Goal: Task Accomplishment & Management: Manage account settings

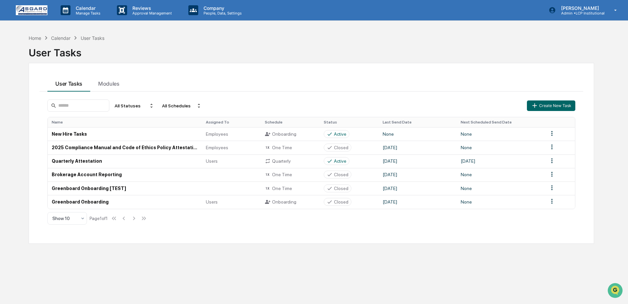
click at [551, 201] on html "Calendar Manage Tasks Reviews Approval Management Company People, Data, Setting…" at bounding box center [314, 152] width 628 height 304
click at [544, 211] on div "Edit" at bounding box center [552, 214] width 42 height 11
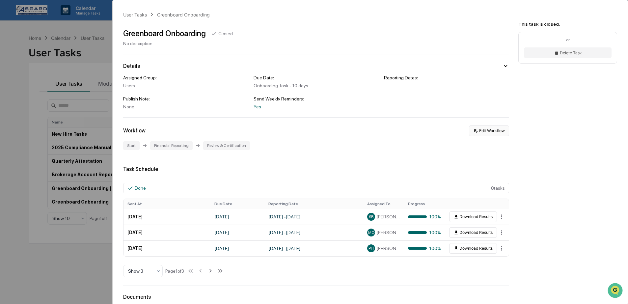
click at [492, 131] on button "Edit Workflow" at bounding box center [489, 131] width 40 height 11
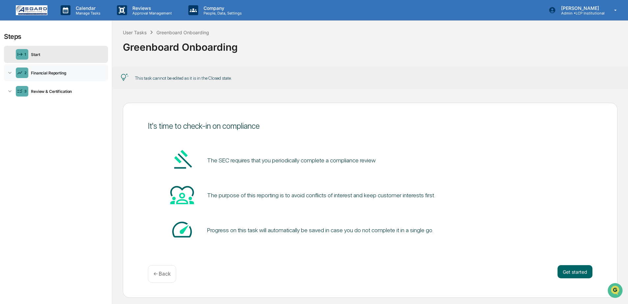
click at [58, 77] on div "2 Financial Reporting" at bounding box center [56, 72] width 104 height 17
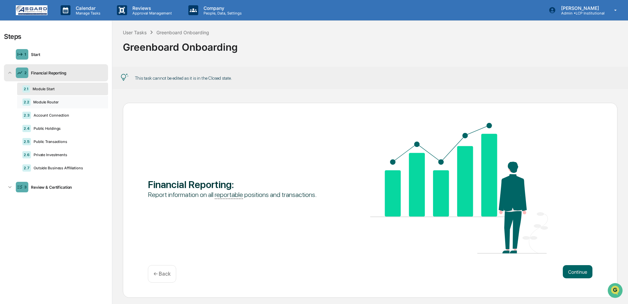
drag, startPoint x: 57, startPoint y: 91, endPoint x: 58, endPoint y: 106, distance: 14.6
click at [57, 91] on div "Module Start" at bounding box center [66, 89] width 73 height 5
click at [64, 182] on div "3 Review & Certification" at bounding box center [56, 184] width 104 height 17
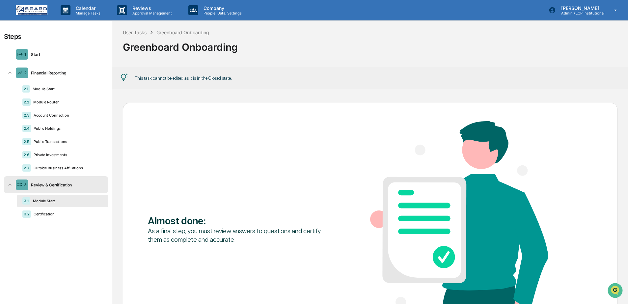
click at [227, 122] on div "Almost done : As a final step, you must review answers to questions and certify…" at bounding box center [370, 228] width 445 height 215
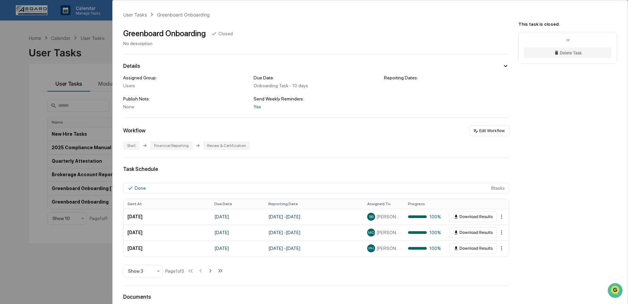
click at [155, 91] on div "Assigned Group: Users Due Date: Onboarding Task - 10 days Reporting Dates: Publ…" at bounding box center [316, 92] width 386 height 34
click at [81, 92] on div "User Tasks Greenboard Onboarding Greenboard Onboarding Closed No description De…" at bounding box center [314, 152] width 628 height 304
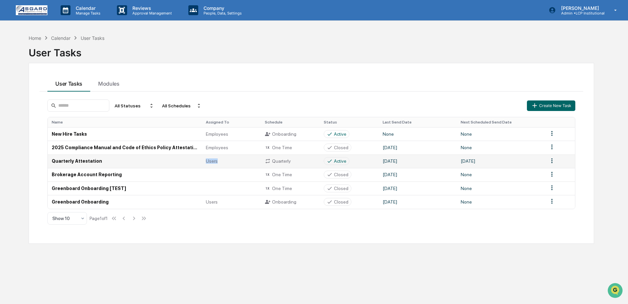
drag, startPoint x: 120, startPoint y: 162, endPoint x: 319, endPoint y: 159, distance: 198.7
click at [319, 159] on tr "Quarterly Attestation Users Quarterly Active [DATE] [DATE]" at bounding box center [311, 161] width 527 height 14
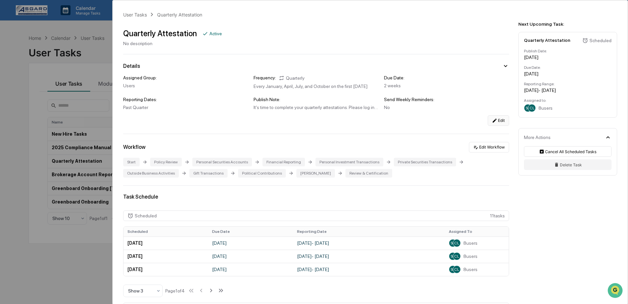
click at [502, 124] on button "Edit" at bounding box center [498, 120] width 21 height 11
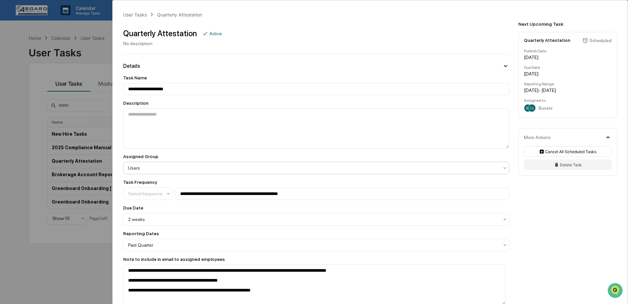
click at [249, 171] on div at bounding box center [313, 168] width 371 height 7
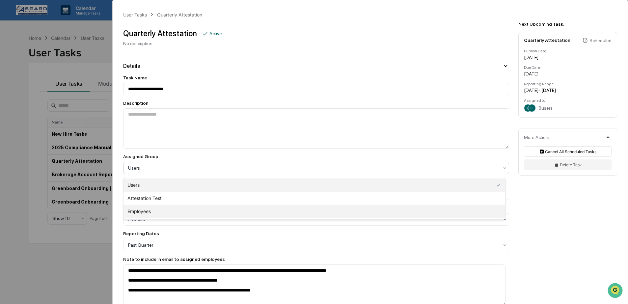
click at [161, 212] on div "Employees" at bounding box center [315, 211] width 382 height 13
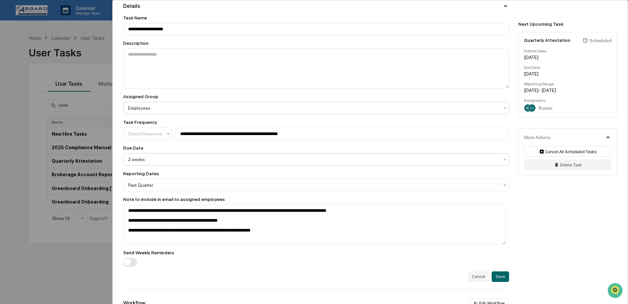
scroll to position [188, 0]
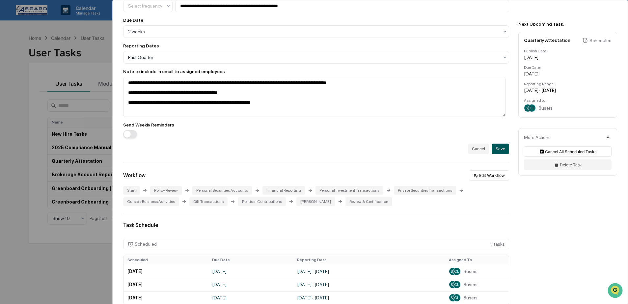
click at [505, 152] on button "Save" at bounding box center [500, 149] width 17 height 11
type textarea "**********"
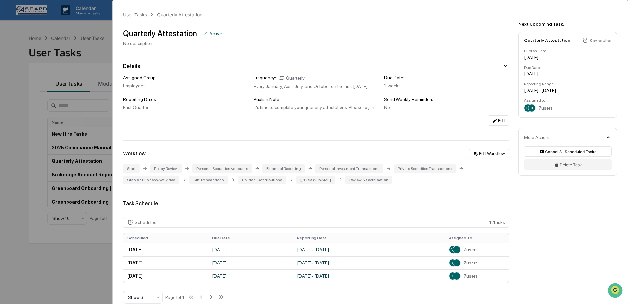
click at [65, 68] on div "User Tasks Quarterly Attestation Quarterly Attestation Active No description De…" at bounding box center [314, 152] width 628 height 304
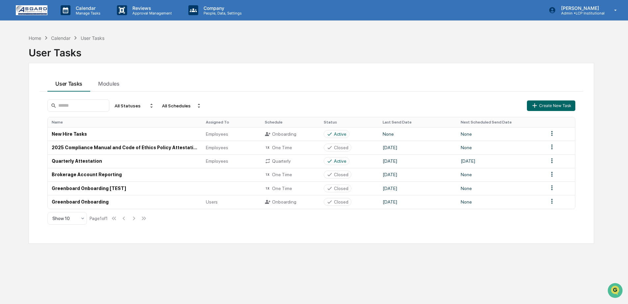
click at [239, 71] on div "User Tasks Modules All Statuses All Schedules Create New Task Name Assigned To …" at bounding box center [311, 153] width 565 height 181
